Goal: Navigation & Orientation: Find specific page/section

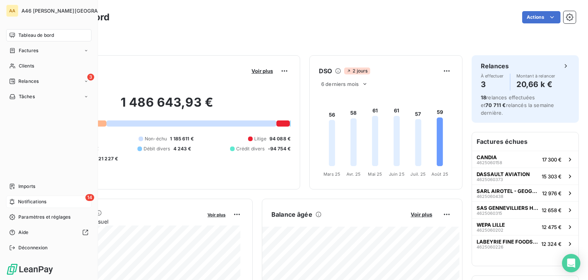
click at [22, 198] on span "Notifications" at bounding box center [32, 201] width 28 height 7
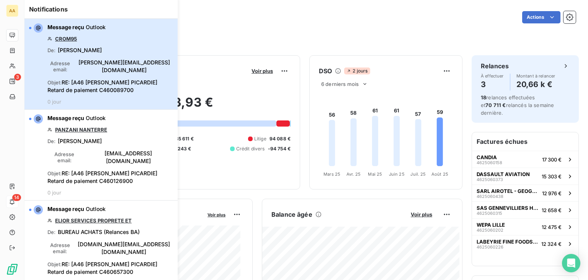
click at [137, 48] on div "Message reçu Outlook CROM95 De : [PERSON_NAME] Adresse email : [PERSON_NAME][EM…" at bounding box center [111, 63] width 126 height 81
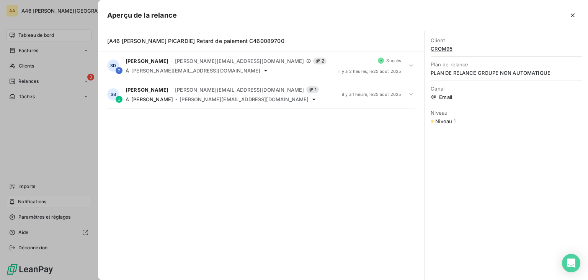
click at [573, 15] on icon "button" at bounding box center [573, 15] width 8 height 8
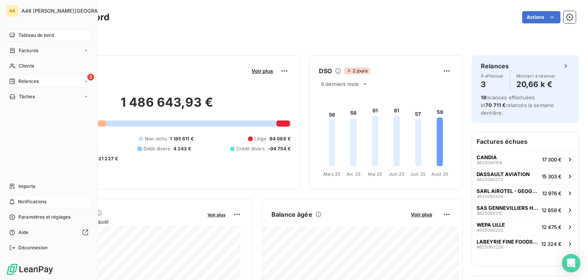
click at [60, 80] on div "3 Relances" at bounding box center [48, 81] width 85 height 12
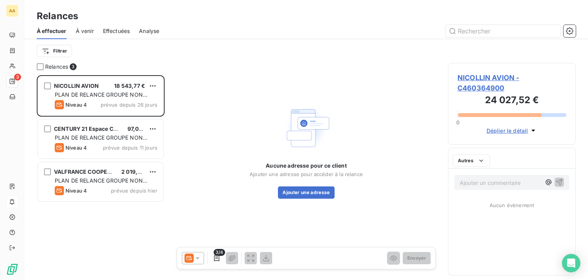
scroll to position [198, 122]
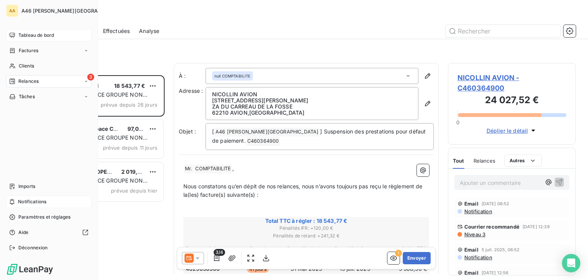
click at [45, 35] on span "Tableau de bord" at bounding box center [36, 35] width 36 height 7
